Goal: Task Accomplishment & Management: Complete application form

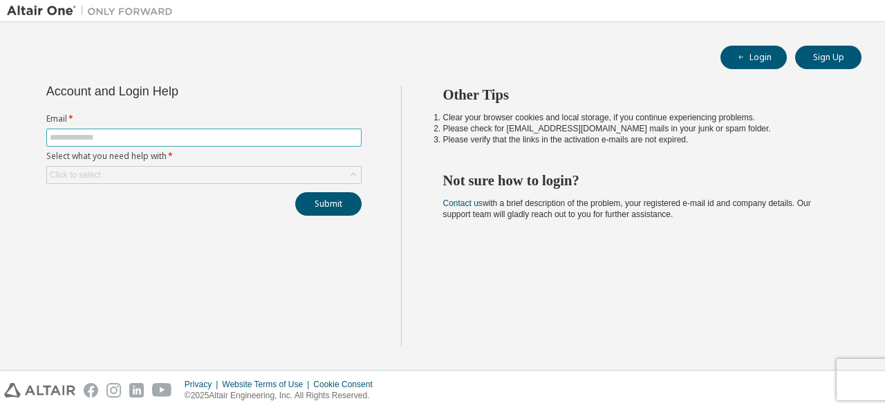
click at [74, 141] on input "text" at bounding box center [204, 137] width 308 height 11
type input "**********"
click at [137, 175] on div "Click to select" at bounding box center [204, 175] width 314 height 17
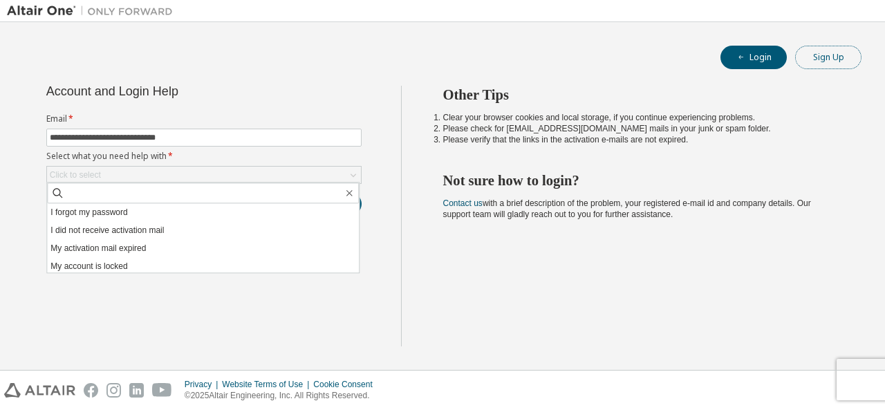
click at [814, 57] on button "Sign Up" at bounding box center [828, 58] width 66 height 24
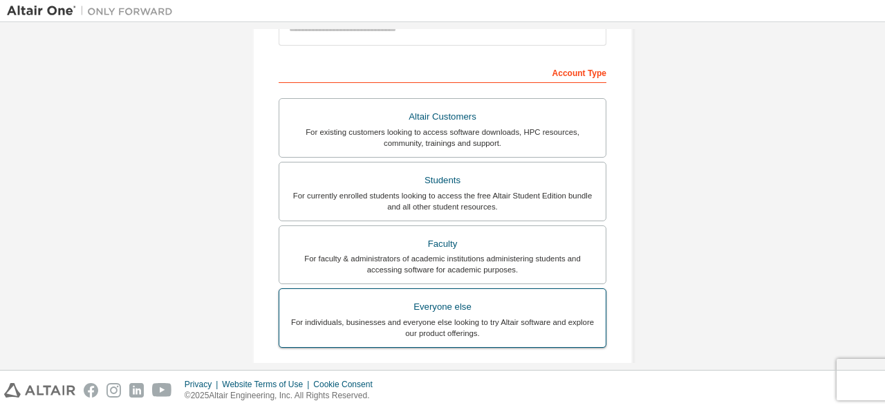
scroll to position [187, 0]
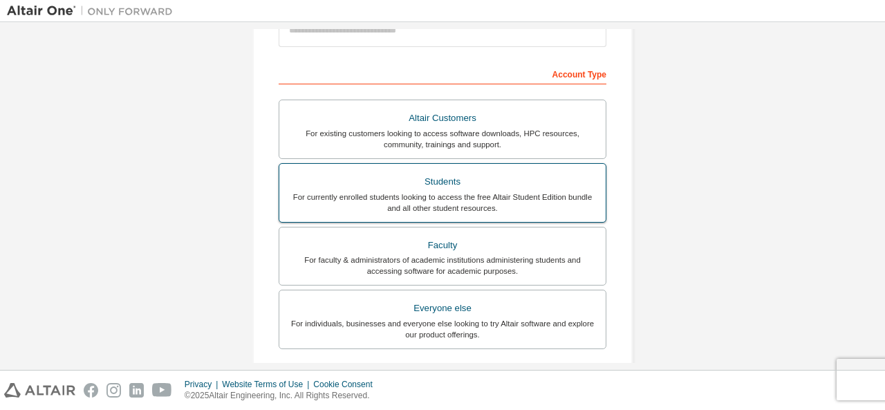
click at [456, 189] on div "Students" at bounding box center [443, 181] width 310 height 19
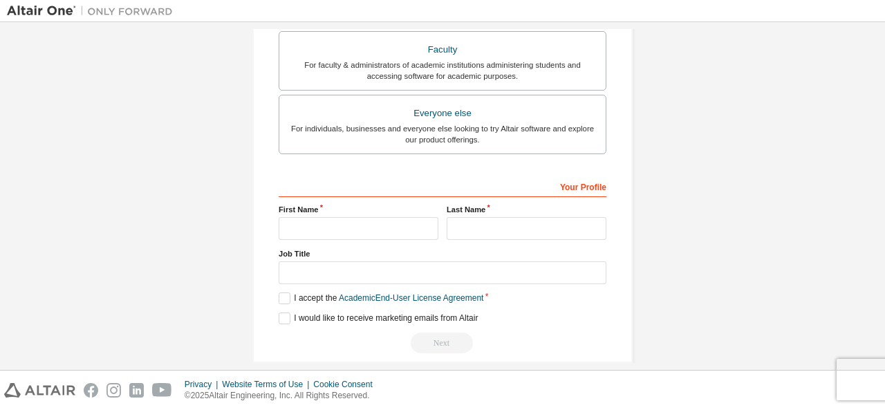
scroll to position [430, 0]
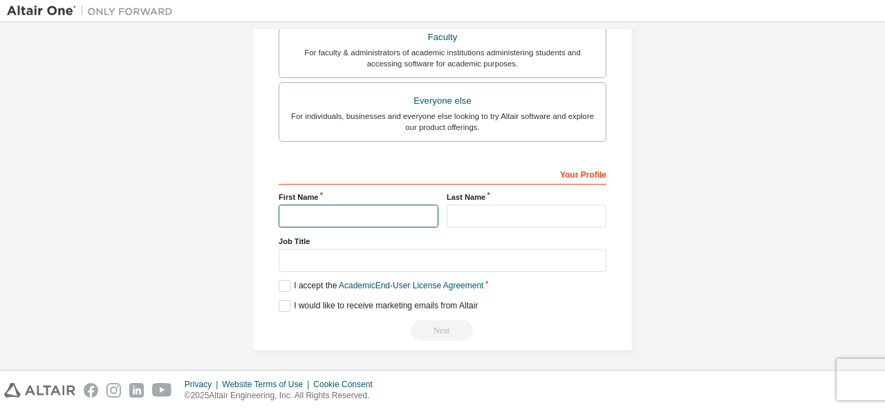
click at [314, 205] on input "text" at bounding box center [359, 216] width 160 height 23
click at [370, 216] on input "text" at bounding box center [359, 216] width 160 height 23
type input "*****"
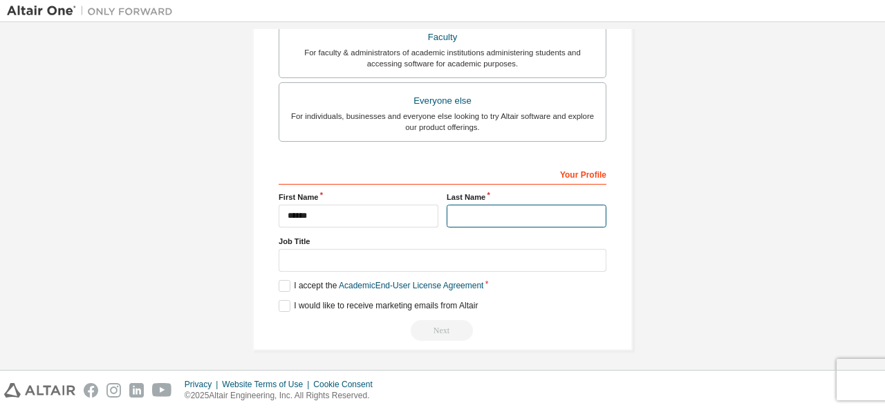
click at [469, 207] on input "text" at bounding box center [527, 216] width 160 height 23
type input "********"
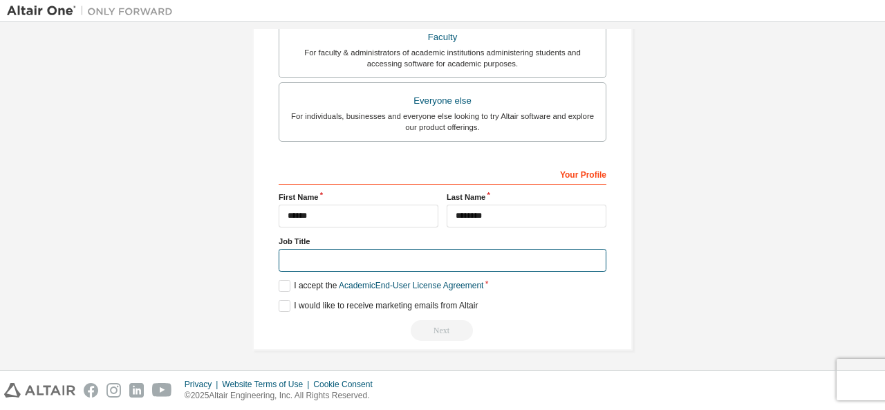
click at [300, 256] on input "text" at bounding box center [443, 260] width 328 height 23
type input "*******"
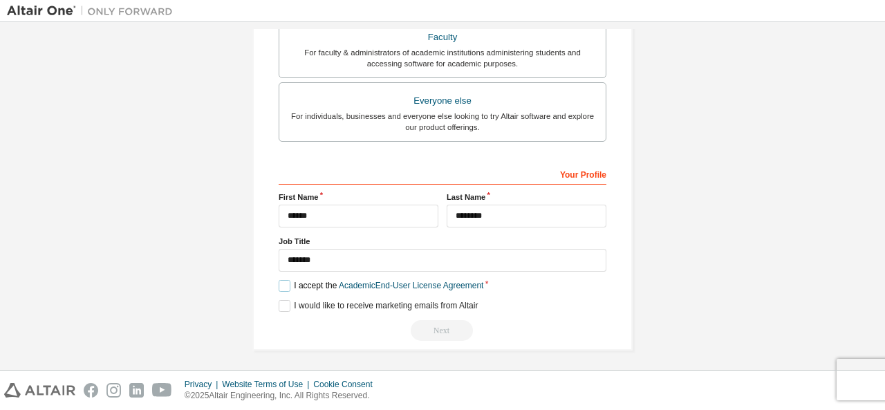
click at [281, 283] on label "I accept the Academic End-User License Agreement" at bounding box center [381, 286] width 205 height 12
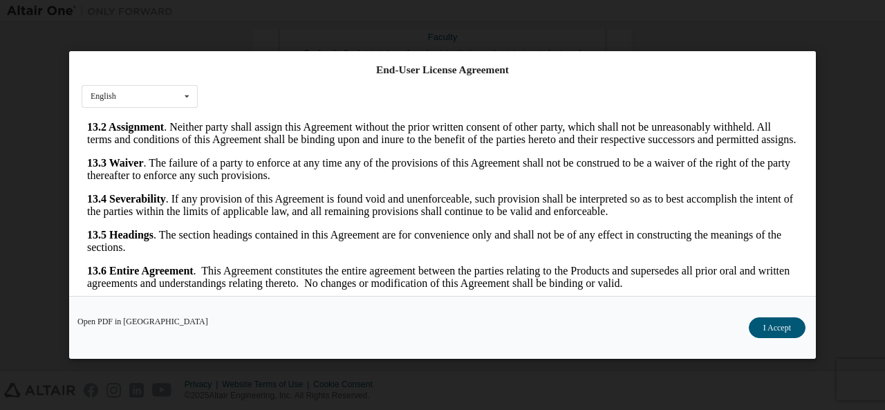
scroll to position [55, 0]
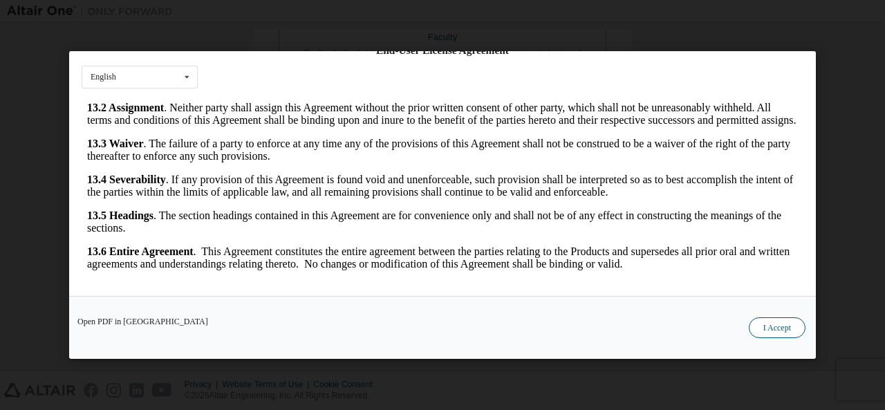
click at [764, 331] on button "I Accept" at bounding box center [777, 327] width 57 height 21
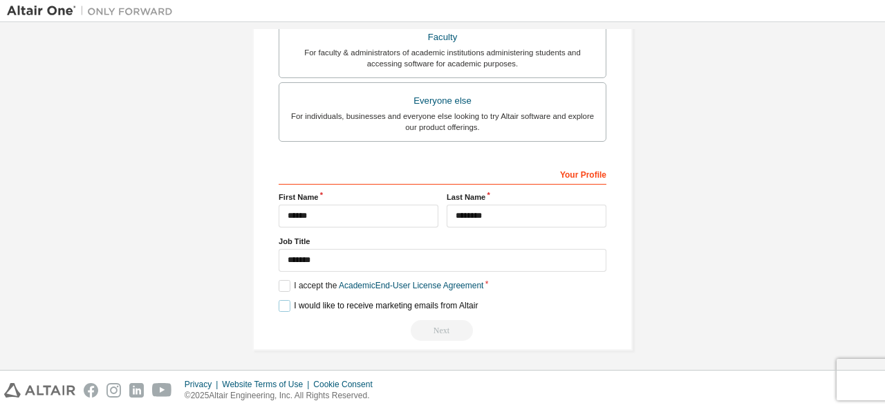
click at [281, 302] on label "I would like to receive marketing emails from Altair" at bounding box center [378, 306] width 199 height 12
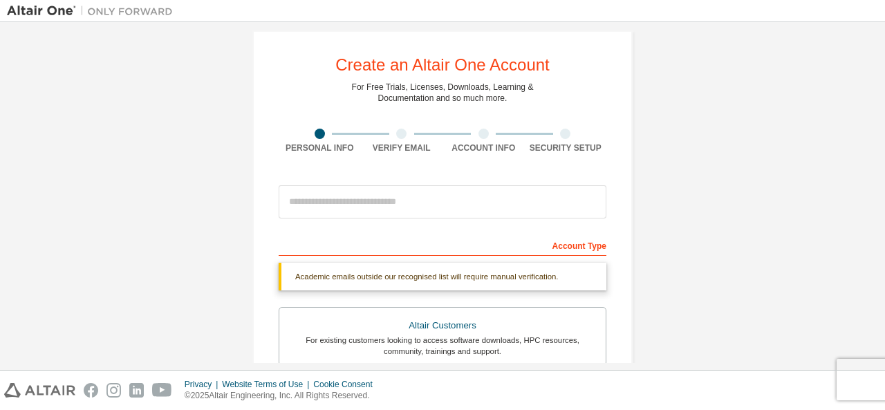
scroll to position [430, 0]
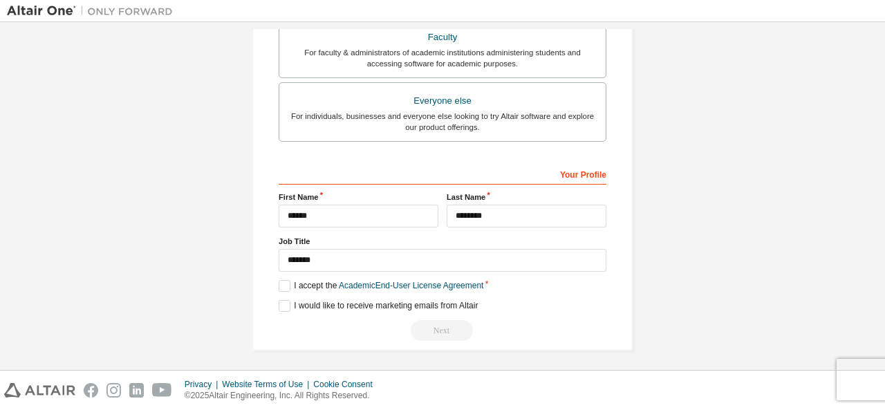
click at [429, 323] on div "Next" at bounding box center [443, 330] width 328 height 21
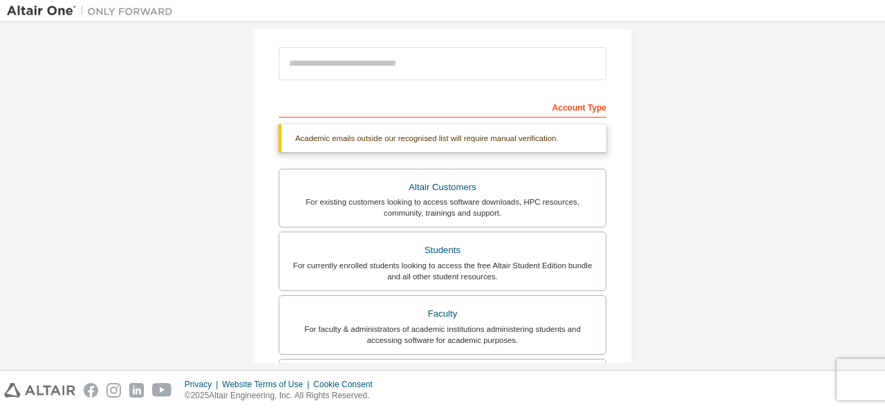
scroll to position [15, 0]
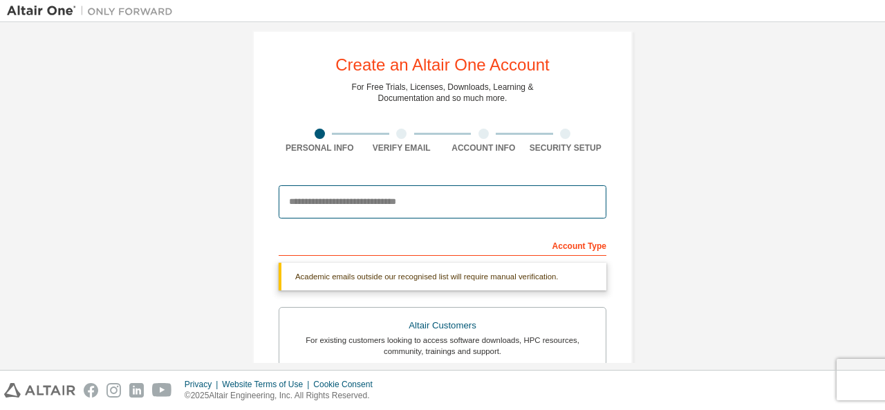
click at [332, 207] on input "email" at bounding box center [443, 201] width 328 height 33
type input "**********"
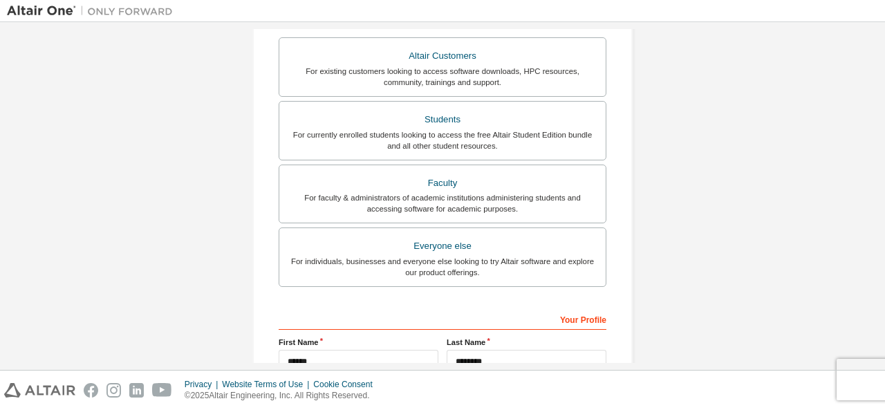
scroll to position [394, 0]
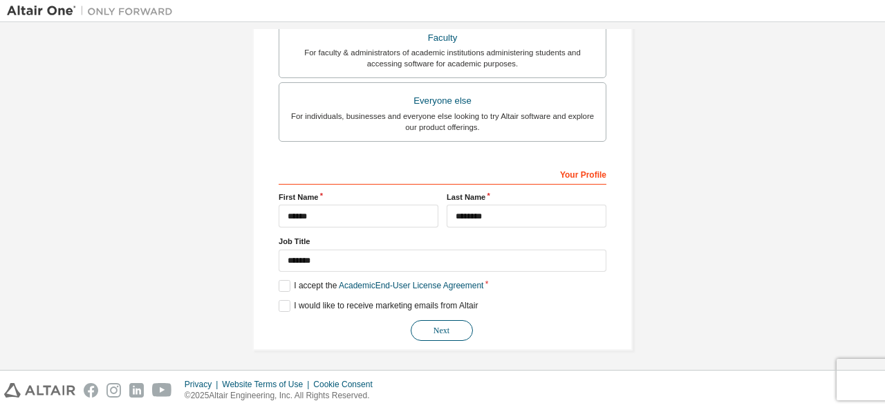
click at [419, 331] on button "Next" at bounding box center [442, 330] width 62 height 21
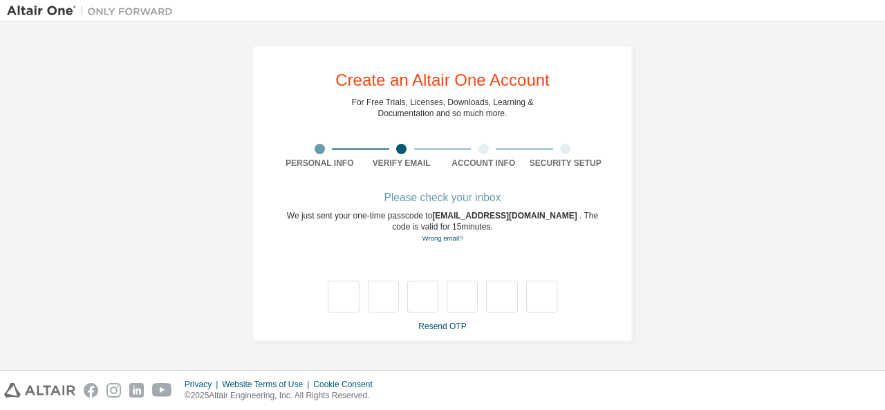
scroll to position [0, 0]
type input "*"
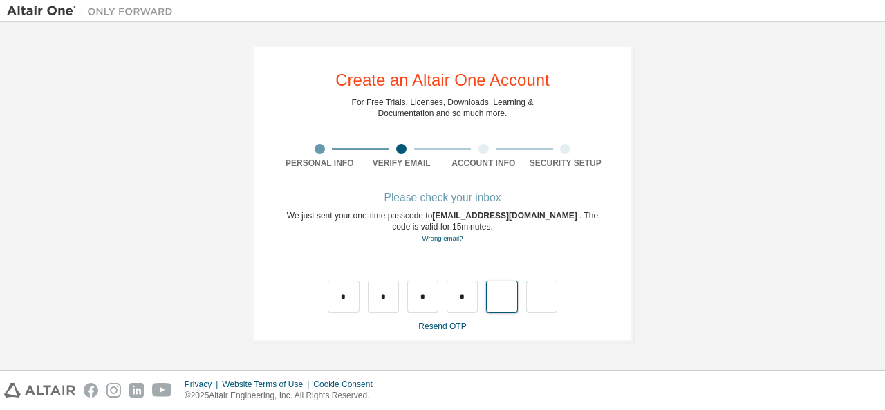
type input "*"
